Goal: Information Seeking & Learning: Learn about a topic

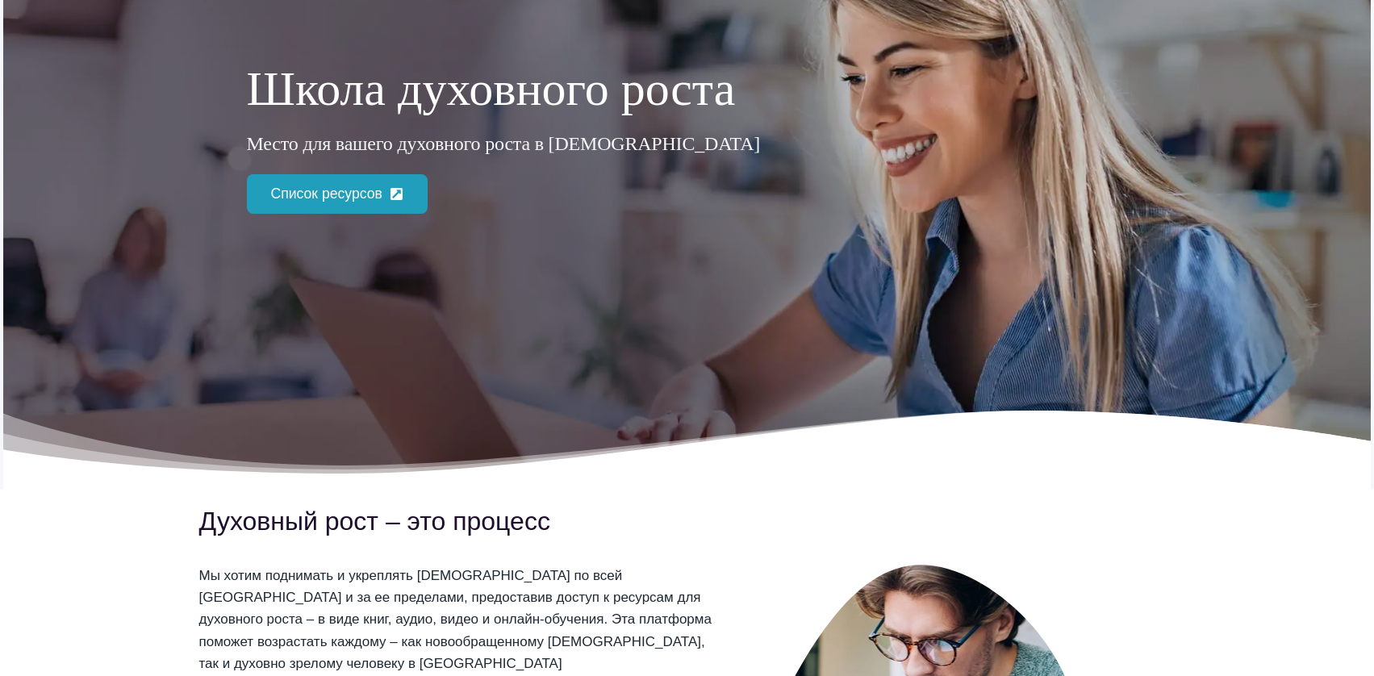
scroll to position [253, 0]
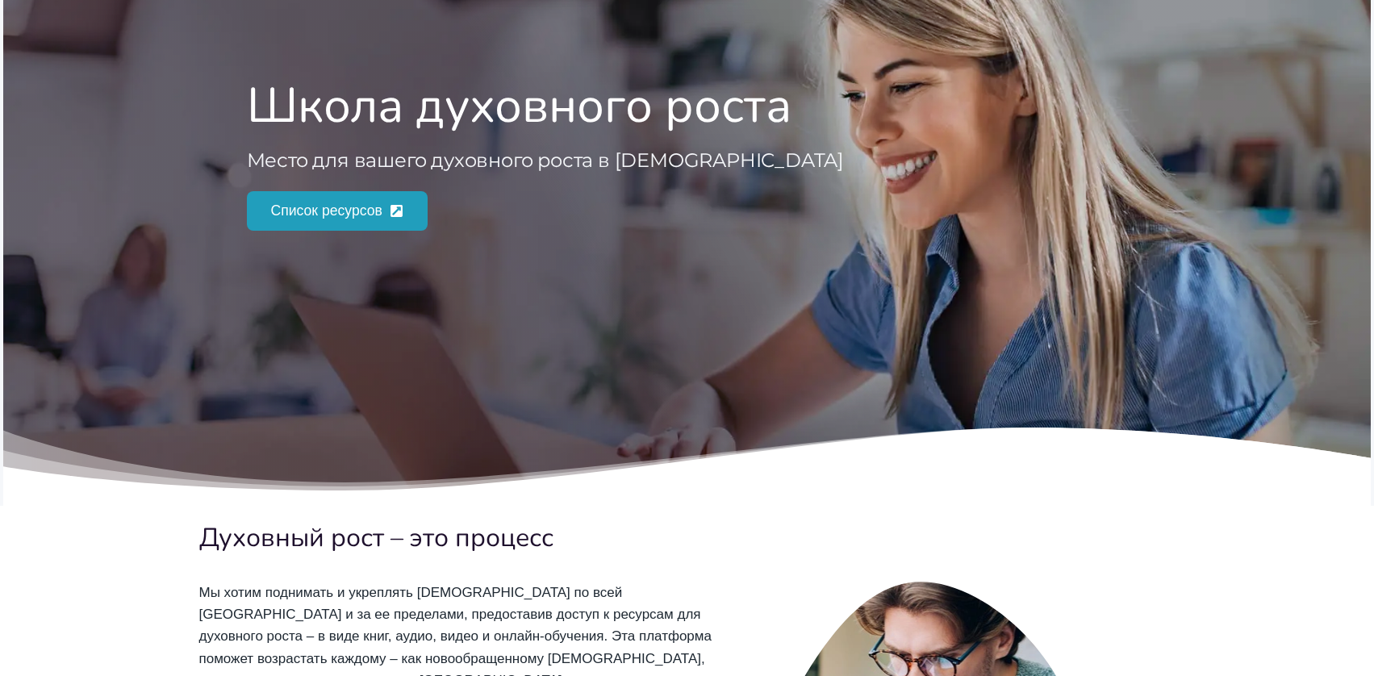
scroll to position [2, 0]
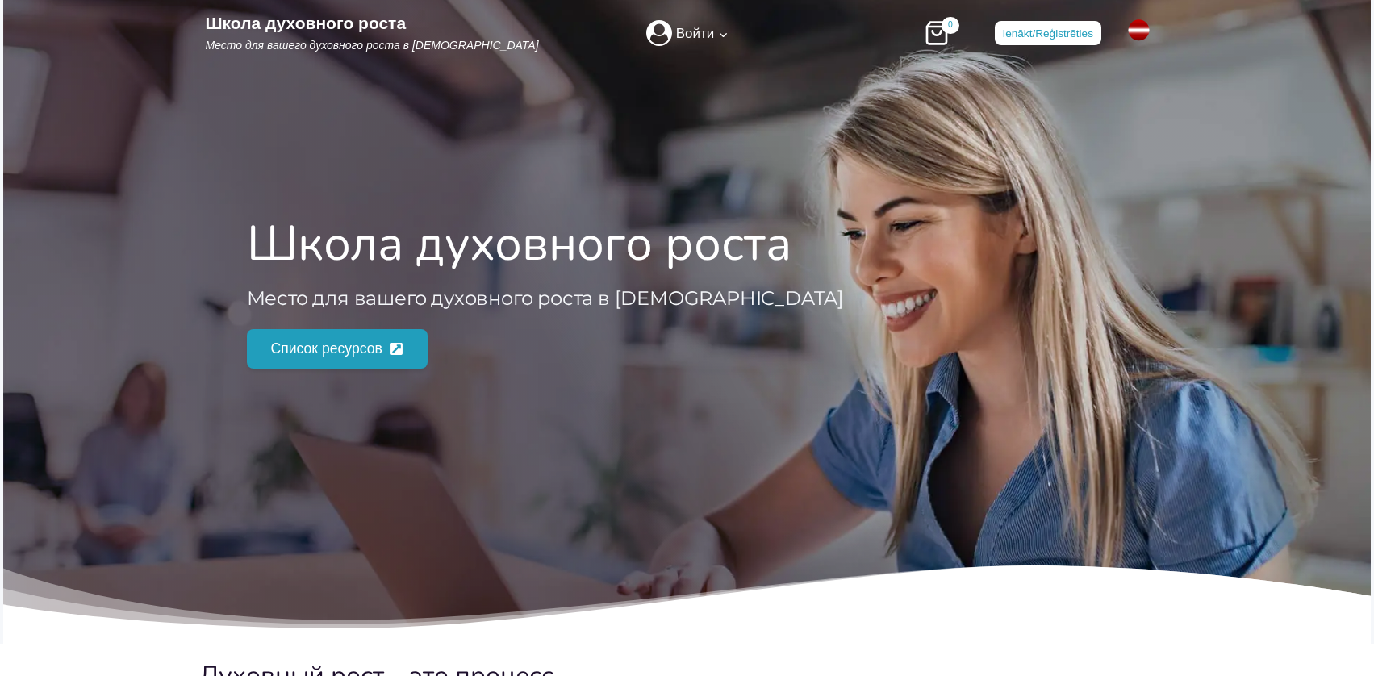
click at [397, 344] on icon at bounding box center [396, 349] width 12 height 12
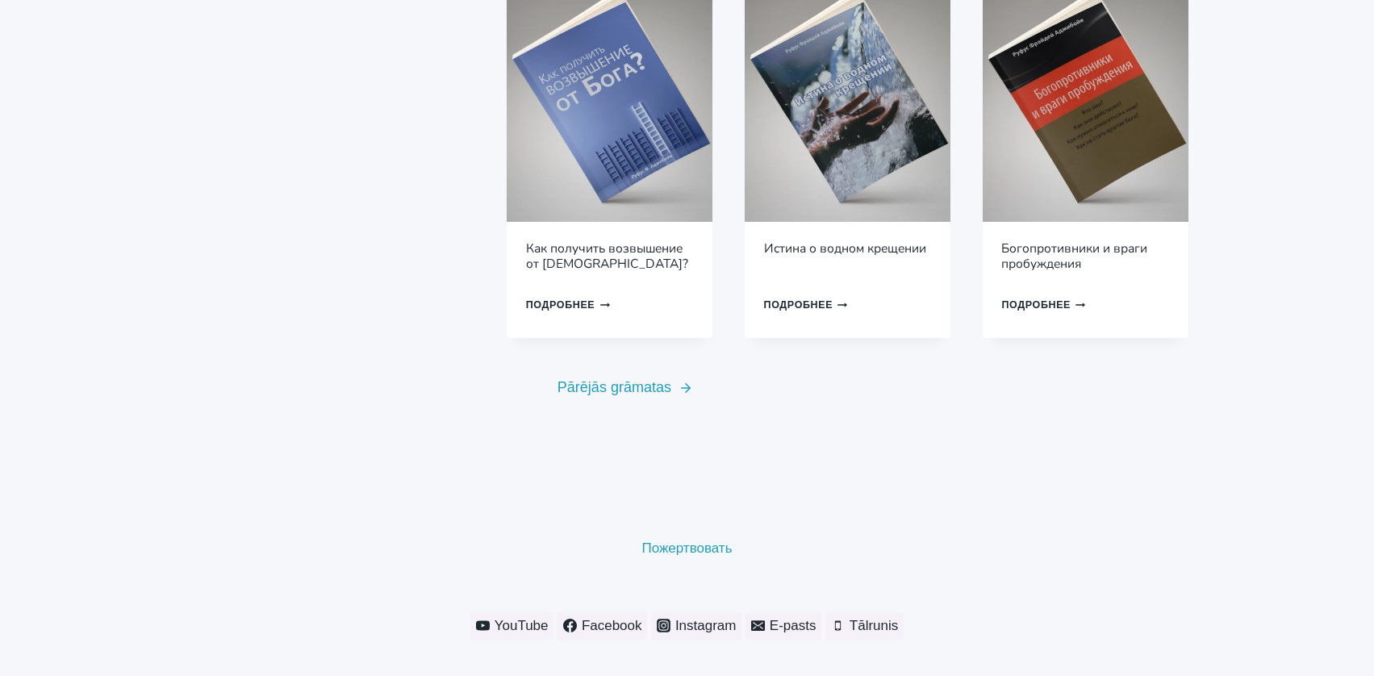
scroll to position [1130, 0]
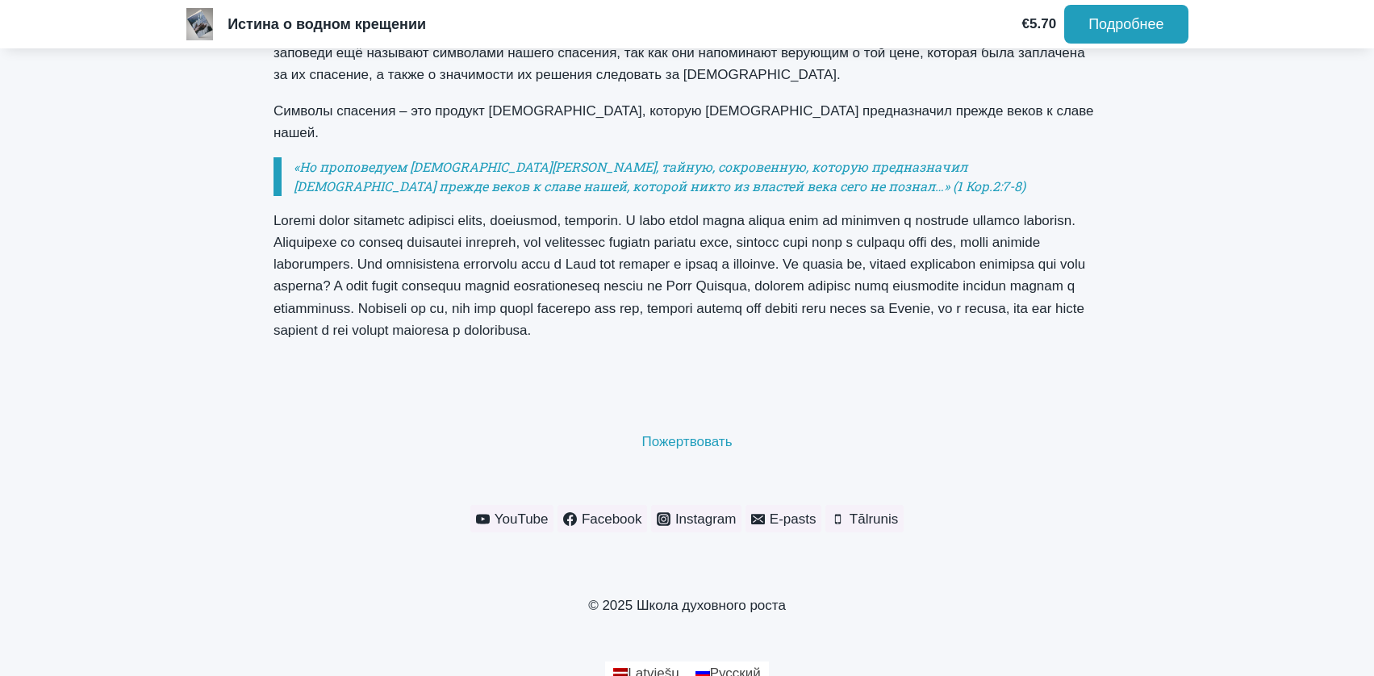
scroll to position [1003, 0]
